Goal: Entertainment & Leisure: Consume media (video, audio)

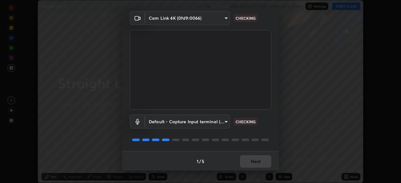
scroll to position [22, 0]
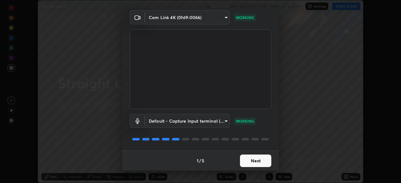
click at [257, 162] on button "Next" at bounding box center [255, 161] width 31 height 13
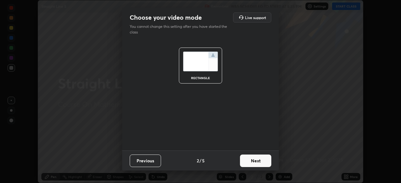
scroll to position [0, 0]
click at [259, 162] on button "Next" at bounding box center [255, 161] width 31 height 13
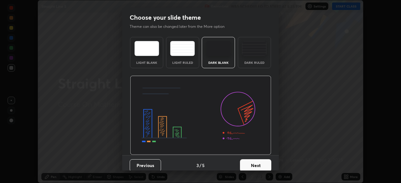
click at [261, 164] on button "Next" at bounding box center [255, 166] width 31 height 13
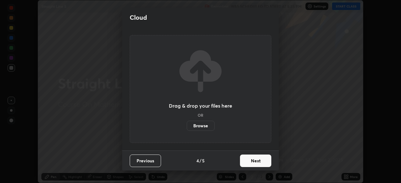
click at [264, 163] on button "Next" at bounding box center [255, 161] width 31 height 13
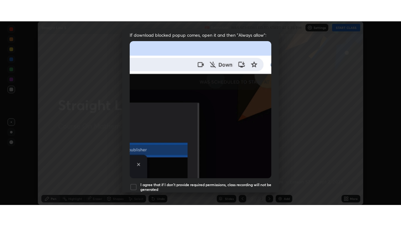
scroll to position [150, 0]
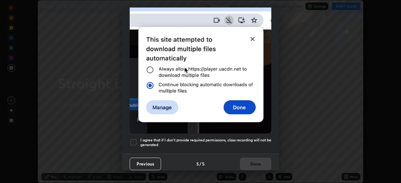
click at [253, 148] on div "Allow "Download multiple files" if prompted: If download blocked popup comes, o…" at bounding box center [200, 22] width 157 height 264
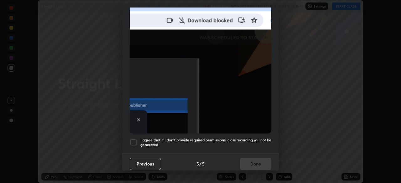
click at [259, 143] on h5 "I agree that if I don't provide required permissions, class recording will not …" at bounding box center [205, 143] width 131 height 10
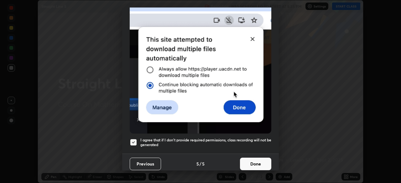
click at [260, 161] on button "Done" at bounding box center [255, 164] width 31 height 13
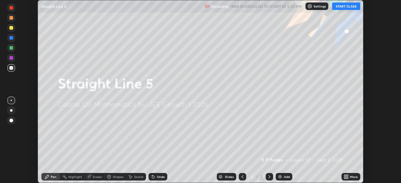
click at [345, 9] on button "START CLASS" at bounding box center [346, 7] width 28 height 8
click at [345, 178] on icon at bounding box center [345, 178] width 2 height 2
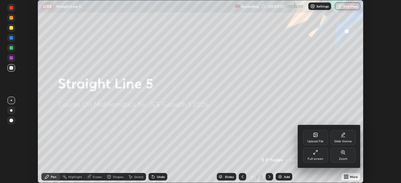
click at [323, 160] on div "Full screen" at bounding box center [315, 155] width 25 height 15
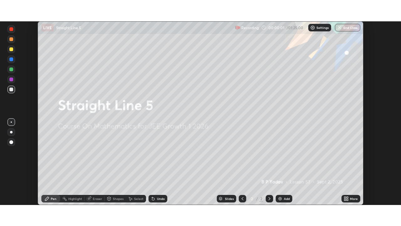
scroll to position [226, 401]
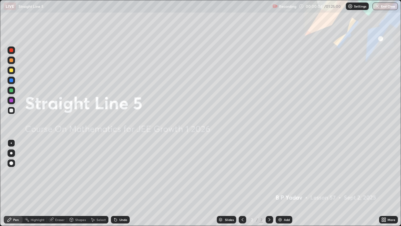
click at [285, 183] on div "Add" at bounding box center [287, 219] width 6 height 3
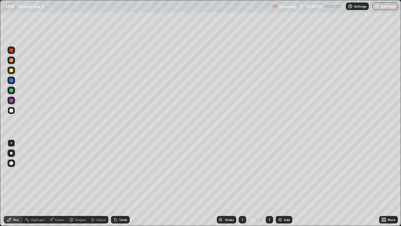
click at [12, 91] on div at bounding box center [11, 90] width 4 height 4
click at [123, 183] on div "Undo" at bounding box center [123, 219] width 8 height 3
click at [12, 70] on div at bounding box center [11, 70] width 4 height 4
click at [12, 91] on div at bounding box center [11, 90] width 4 height 4
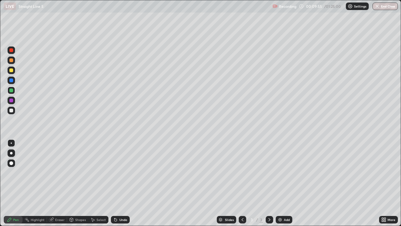
click at [13, 61] on div at bounding box center [11, 60] width 4 height 4
click at [10, 91] on div at bounding box center [11, 90] width 4 height 4
click at [13, 62] on div at bounding box center [12, 60] width 8 height 8
click at [278, 183] on img at bounding box center [280, 219] width 5 height 5
click at [12, 111] on div at bounding box center [11, 110] width 4 height 4
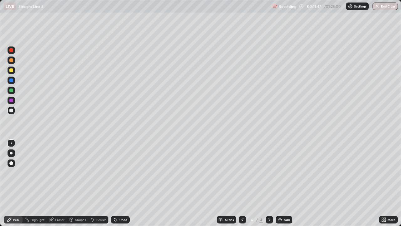
click at [124, 183] on div "Undo" at bounding box center [123, 219] width 8 height 3
click at [123, 183] on div "Undo" at bounding box center [120, 220] width 19 height 8
click at [124, 183] on div "Undo" at bounding box center [123, 219] width 8 height 3
click at [123, 183] on div "Undo" at bounding box center [123, 219] width 8 height 3
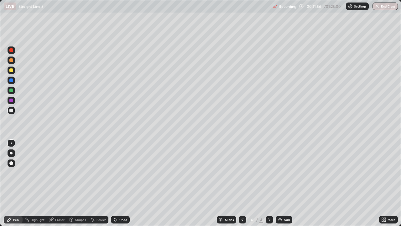
click at [124, 183] on div "Undo" at bounding box center [123, 219] width 8 height 3
click at [123, 183] on div "Undo" at bounding box center [120, 220] width 19 height 8
click at [124, 183] on div "Undo" at bounding box center [120, 220] width 19 height 8
click at [126, 183] on div "Undo" at bounding box center [120, 220] width 19 height 8
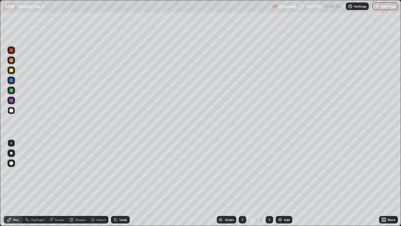
click at [127, 183] on div "Undo" at bounding box center [120, 220] width 19 height 8
click at [10, 93] on div at bounding box center [12, 90] width 8 height 8
click at [12, 111] on div at bounding box center [11, 110] width 4 height 4
click at [120, 183] on div "Undo" at bounding box center [123, 219] width 8 height 3
click at [12, 71] on div at bounding box center [11, 70] width 4 height 4
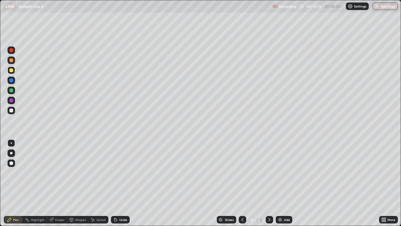
click at [12, 102] on div at bounding box center [11, 100] width 4 height 4
click at [9, 62] on div at bounding box center [12, 60] width 8 height 8
click at [278, 183] on img at bounding box center [280, 219] width 5 height 5
click at [13, 91] on div at bounding box center [11, 90] width 4 height 4
click at [278, 183] on img at bounding box center [280, 219] width 5 height 5
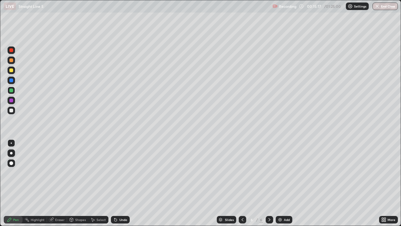
click at [10, 61] on div at bounding box center [11, 60] width 4 height 4
click at [12, 110] on div at bounding box center [11, 110] width 4 height 4
click at [12, 91] on div at bounding box center [11, 90] width 4 height 4
click at [13, 60] on div at bounding box center [11, 60] width 4 height 4
click at [76, 183] on div "Shapes" at bounding box center [77, 220] width 21 height 8
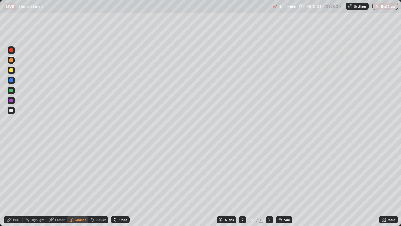
click at [16, 183] on div "Pen" at bounding box center [13, 220] width 19 height 8
click at [11, 71] on div at bounding box center [11, 70] width 4 height 4
click at [12, 61] on div at bounding box center [11, 60] width 4 height 4
click at [11, 81] on div at bounding box center [11, 80] width 4 height 4
click at [278, 183] on img at bounding box center [280, 219] width 5 height 5
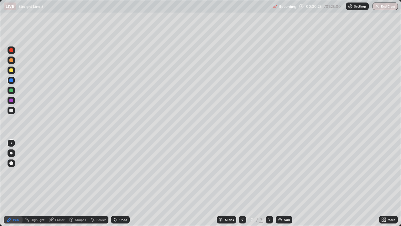
click at [10, 91] on div at bounding box center [11, 90] width 4 height 4
click at [12, 110] on div at bounding box center [11, 110] width 4 height 4
click at [240, 183] on icon at bounding box center [242, 219] width 5 height 5
click at [269, 183] on icon at bounding box center [269, 219] width 5 height 5
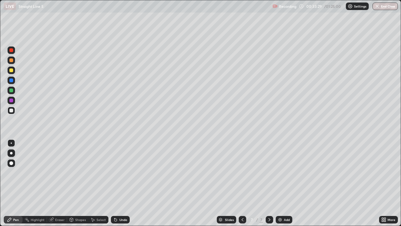
click at [269, 183] on icon at bounding box center [269, 219] width 5 height 5
click at [124, 183] on div "Undo" at bounding box center [123, 219] width 8 height 3
click at [123, 183] on div "Undo" at bounding box center [123, 219] width 8 height 3
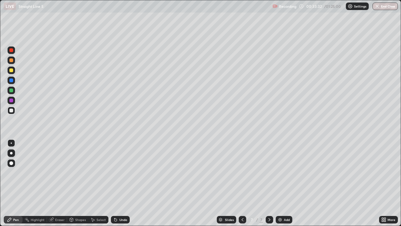
click at [123, 183] on div "Undo" at bounding box center [123, 219] width 8 height 3
click at [22, 183] on div "Pen" at bounding box center [13, 220] width 19 height 8
click at [12, 91] on div at bounding box center [11, 90] width 4 height 4
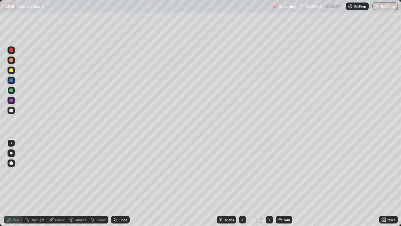
click at [10, 110] on div at bounding box center [11, 110] width 4 height 4
click at [12, 92] on div at bounding box center [11, 90] width 4 height 4
click at [121, 183] on div "Undo" at bounding box center [120, 220] width 19 height 8
click at [170, 183] on div "Slides 7 / 7 Add" at bounding box center [254, 219] width 249 height 13
click at [122, 183] on div "Undo" at bounding box center [123, 219] width 8 height 3
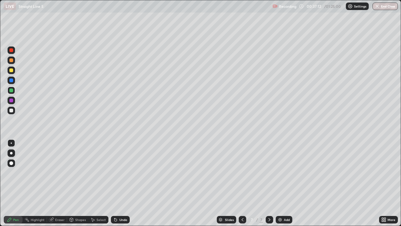
click at [119, 183] on div "Undo" at bounding box center [123, 219] width 8 height 3
click at [120, 183] on div "Undo" at bounding box center [123, 219] width 8 height 3
click at [120, 183] on div "Undo" at bounding box center [120, 220] width 19 height 8
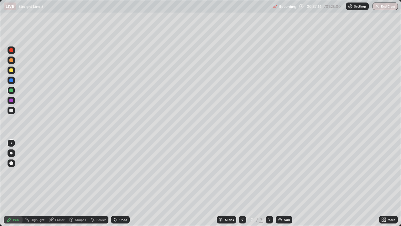
click at [120, 183] on div "Undo" at bounding box center [120, 220] width 19 height 8
click at [121, 183] on div "Undo" at bounding box center [120, 220] width 19 height 8
click at [121, 183] on div "Undo" at bounding box center [123, 219] width 8 height 3
click at [121, 183] on div "Undo" at bounding box center [120, 220] width 19 height 8
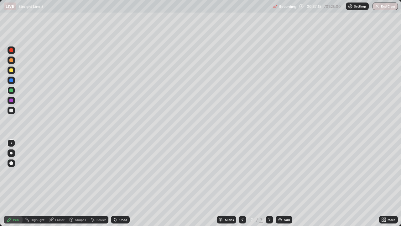
click at [121, 183] on div "Undo" at bounding box center [120, 220] width 19 height 8
click at [11, 110] on div at bounding box center [11, 110] width 4 height 4
click at [11, 71] on div at bounding box center [11, 70] width 4 height 4
click at [269, 183] on icon at bounding box center [269, 219] width 5 height 5
click at [280, 183] on img at bounding box center [280, 219] width 5 height 5
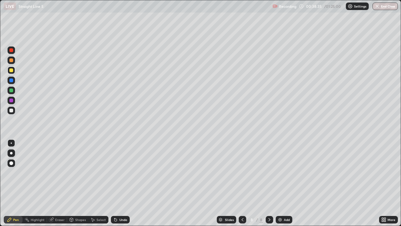
click at [13, 60] on div at bounding box center [11, 60] width 4 height 4
click at [13, 91] on div at bounding box center [11, 90] width 4 height 4
click at [11, 91] on div at bounding box center [11, 90] width 4 height 4
click at [11, 90] on div at bounding box center [11, 90] width 4 height 4
click at [10, 110] on div at bounding box center [11, 110] width 4 height 4
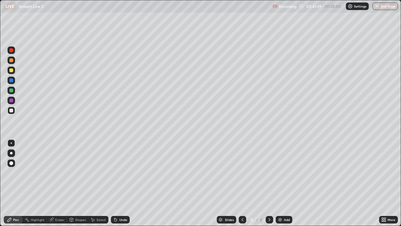
click at [242, 183] on icon at bounding box center [242, 219] width 5 height 5
click at [269, 183] on icon at bounding box center [269, 219] width 5 height 5
click at [242, 183] on div at bounding box center [243, 220] width 8 height 8
click at [267, 183] on icon at bounding box center [269, 219] width 5 height 5
click at [11, 71] on div at bounding box center [11, 70] width 4 height 4
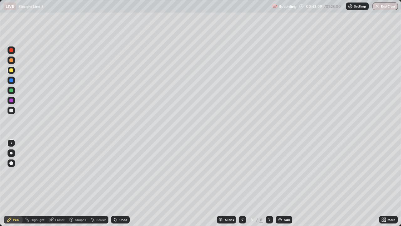
click at [11, 60] on div at bounding box center [11, 60] width 4 height 4
click at [12, 90] on div at bounding box center [11, 90] width 4 height 4
click at [278, 183] on img at bounding box center [280, 219] width 5 height 5
click at [11, 71] on div at bounding box center [11, 70] width 4 height 4
click at [14, 67] on div at bounding box center [12, 70] width 8 height 8
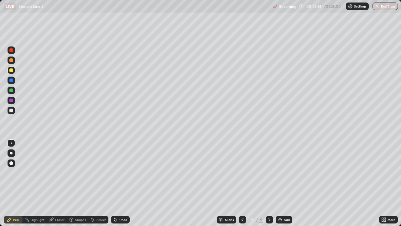
click at [13, 59] on div at bounding box center [11, 60] width 4 height 4
click at [122, 183] on div "Undo" at bounding box center [123, 219] width 8 height 3
click at [11, 90] on div at bounding box center [11, 90] width 4 height 4
click at [240, 183] on icon at bounding box center [242, 219] width 5 height 5
click at [269, 183] on icon at bounding box center [269, 219] width 5 height 5
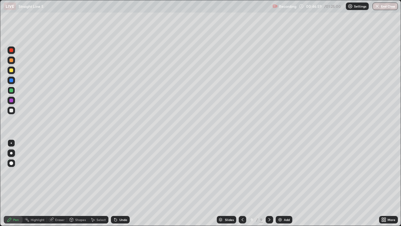
click at [11, 109] on div at bounding box center [11, 110] width 4 height 4
click at [277, 183] on div "Add" at bounding box center [284, 220] width 17 height 8
click at [13, 61] on div at bounding box center [11, 60] width 4 height 4
click at [242, 183] on div at bounding box center [242, 220] width 8 height 8
click at [272, 183] on div at bounding box center [270, 220] width 8 height 8
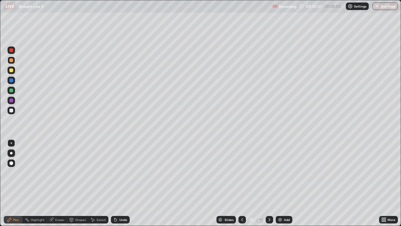
click at [270, 183] on icon at bounding box center [269, 219] width 5 height 5
click at [271, 183] on icon at bounding box center [269, 219] width 5 height 5
click at [249, 183] on div "10" at bounding box center [252, 219] width 6 height 4
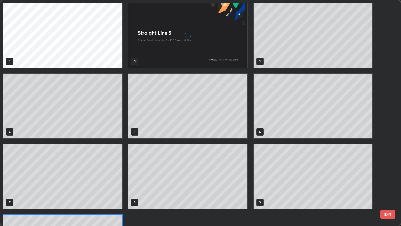
click at [245, 183] on div "1 2 3 4 5 6 7 8 9 10" at bounding box center [195, 112] width 390 height 225
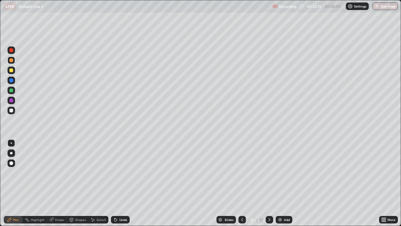
click at [269, 183] on icon at bounding box center [269, 219] width 5 height 5
click at [270, 183] on icon at bounding box center [269, 219] width 5 height 5
click at [269, 183] on icon at bounding box center [269, 219] width 5 height 5
click at [270, 183] on div at bounding box center [270, 220] width 8 height 8
click at [241, 183] on icon at bounding box center [242, 219] width 5 height 5
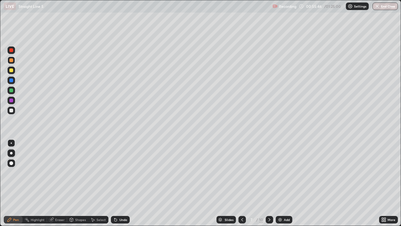
click at [268, 183] on div at bounding box center [270, 220] width 8 height 8
click at [272, 183] on div at bounding box center [270, 220] width 8 height 8
click at [269, 183] on icon at bounding box center [269, 219] width 5 height 5
click at [243, 183] on icon at bounding box center [242, 219] width 5 height 5
click at [269, 183] on icon at bounding box center [269, 219] width 5 height 5
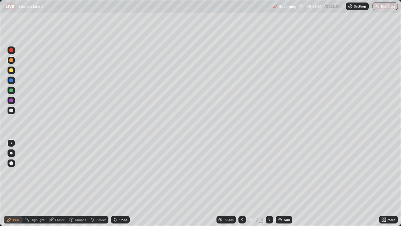
click at [287, 183] on div "Add" at bounding box center [287, 219] width 6 height 3
click at [11, 92] on div at bounding box center [11, 90] width 4 height 4
click at [12, 111] on div at bounding box center [11, 110] width 4 height 4
click at [279, 183] on img at bounding box center [280, 219] width 5 height 5
click at [12, 89] on div at bounding box center [11, 90] width 4 height 4
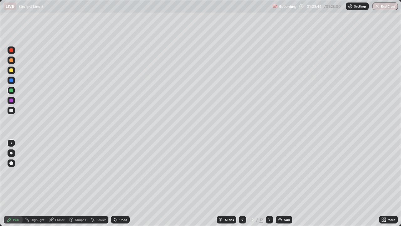
click at [279, 183] on img at bounding box center [280, 219] width 5 height 5
click at [278, 183] on img at bounding box center [280, 219] width 5 height 5
click at [13, 71] on div at bounding box center [11, 70] width 4 height 4
click at [11, 88] on div at bounding box center [12, 90] width 8 height 8
click at [12, 110] on div at bounding box center [11, 110] width 4 height 4
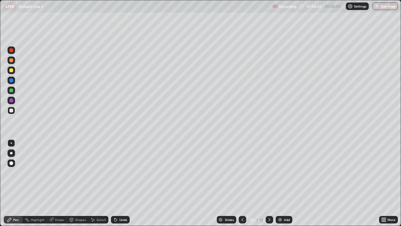
click at [239, 183] on div at bounding box center [243, 220] width 8 height 8
click at [243, 183] on div at bounding box center [243, 219] width 8 height 13
click at [266, 183] on div at bounding box center [270, 220] width 8 height 8
click at [269, 183] on icon at bounding box center [269, 219] width 5 height 5
click at [278, 183] on img at bounding box center [280, 219] width 5 height 5
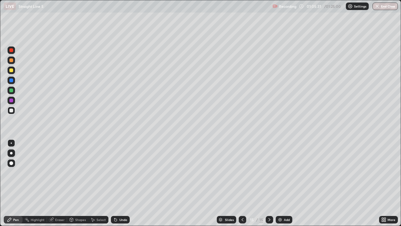
click at [279, 183] on img at bounding box center [280, 219] width 5 height 5
click at [12, 91] on div at bounding box center [11, 90] width 4 height 4
click at [12, 100] on div at bounding box center [11, 100] width 4 height 4
click at [383, 8] on button "End Class" at bounding box center [385, 7] width 25 height 8
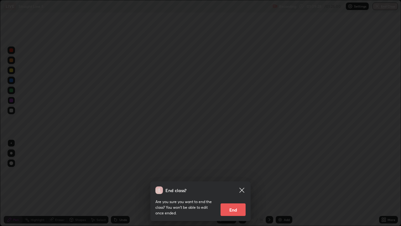
click at [245, 183] on icon at bounding box center [242, 190] width 8 height 8
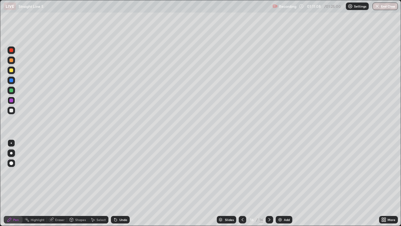
click at [384, 9] on button "End Class" at bounding box center [385, 7] width 25 height 8
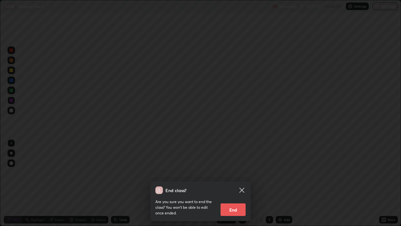
click at [236, 183] on button "End" at bounding box center [233, 209] width 25 height 13
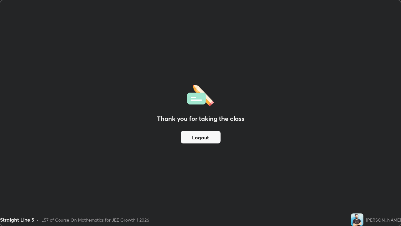
click at [216, 137] on button "Logout" at bounding box center [201, 137] width 40 height 13
